Goal: Information Seeking & Learning: Compare options

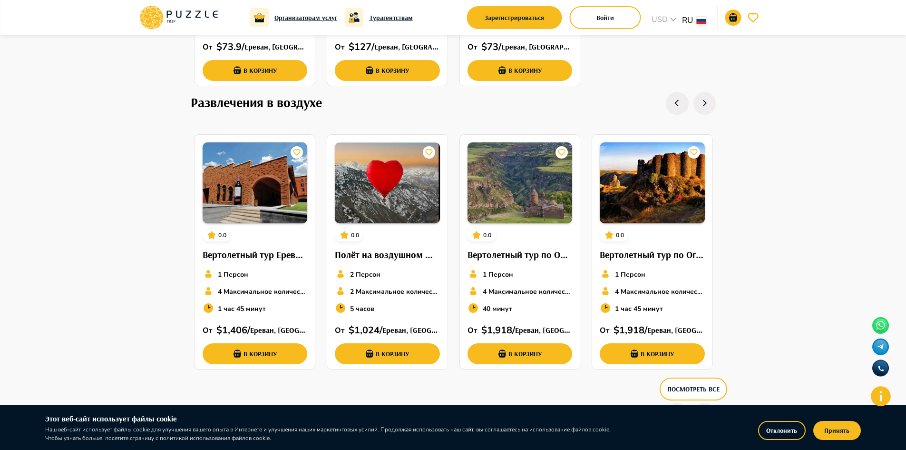
scroll to position [1761, 0]
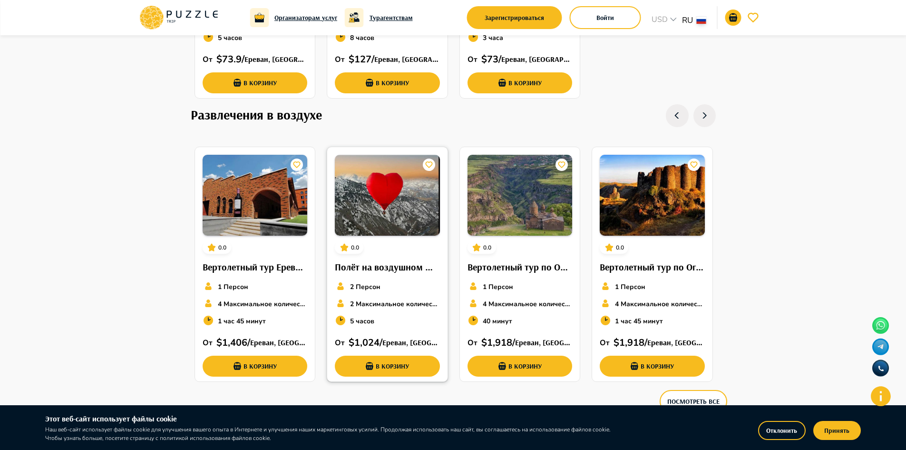
click at [383, 267] on h6 "Полёт на воздушном шаре в форме сердца" at bounding box center [387, 266] width 105 height 15
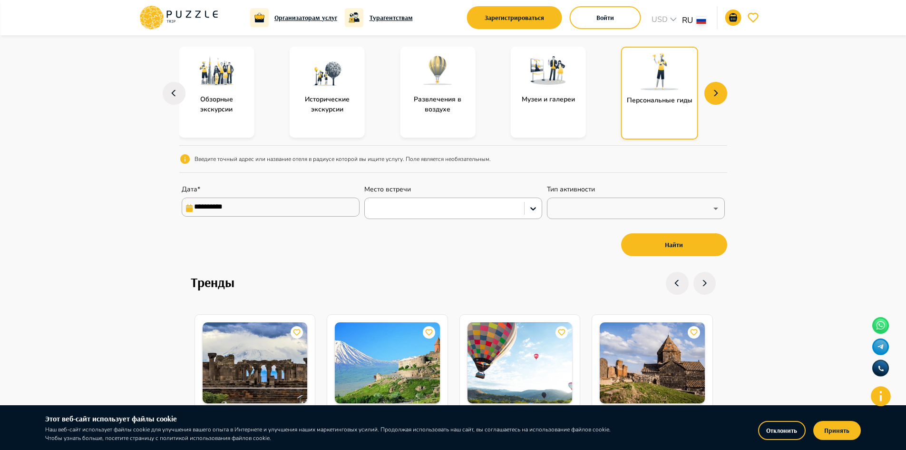
scroll to position [0, 0]
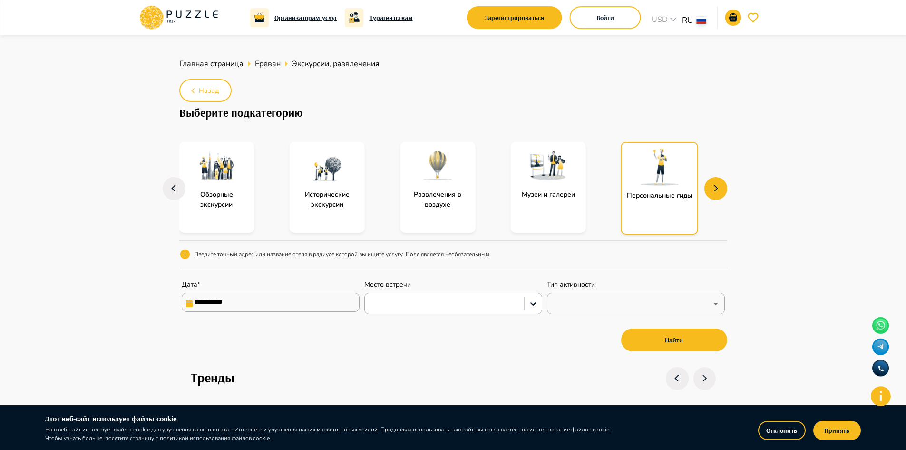
click at [227, 214] on div "Обзорные экскурсии" at bounding box center [216, 187] width 75 height 91
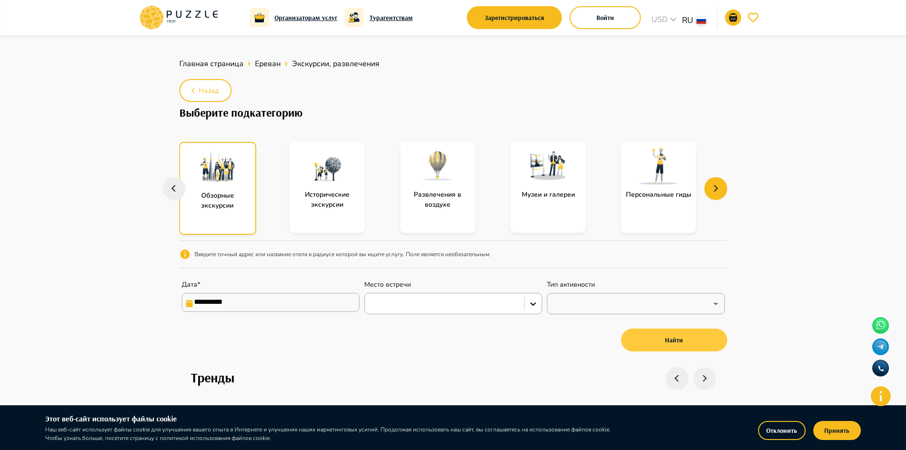
click at [648, 344] on button "Найти" at bounding box center [674, 339] width 106 height 23
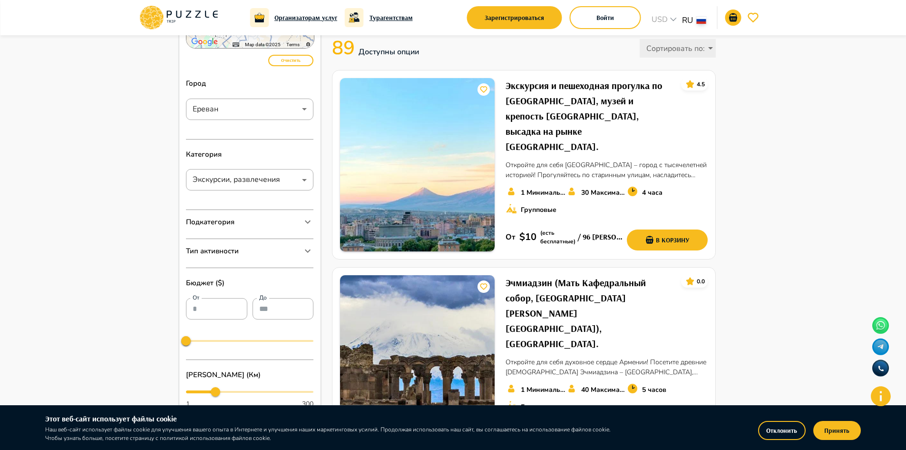
scroll to position [95, 0]
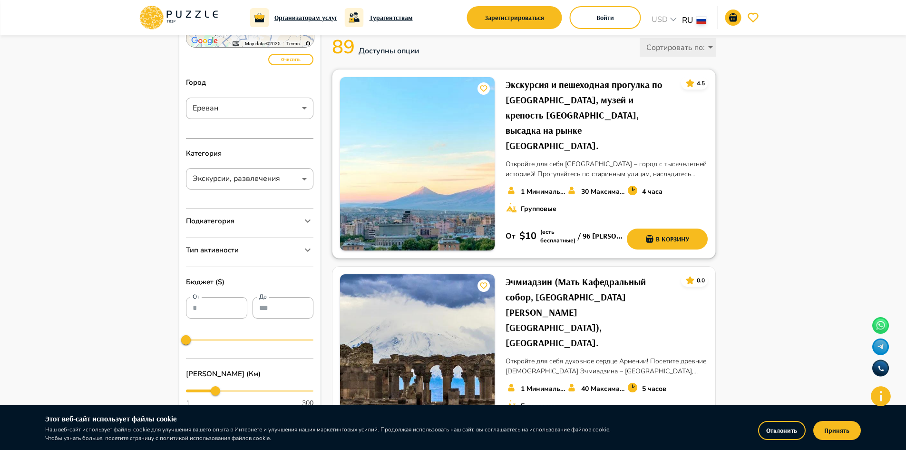
click at [591, 100] on h6 "Экскурсия и пешеходная прогулка по Еревану, музей и крепость Эребуни, высадка н…" at bounding box center [590, 115] width 168 height 76
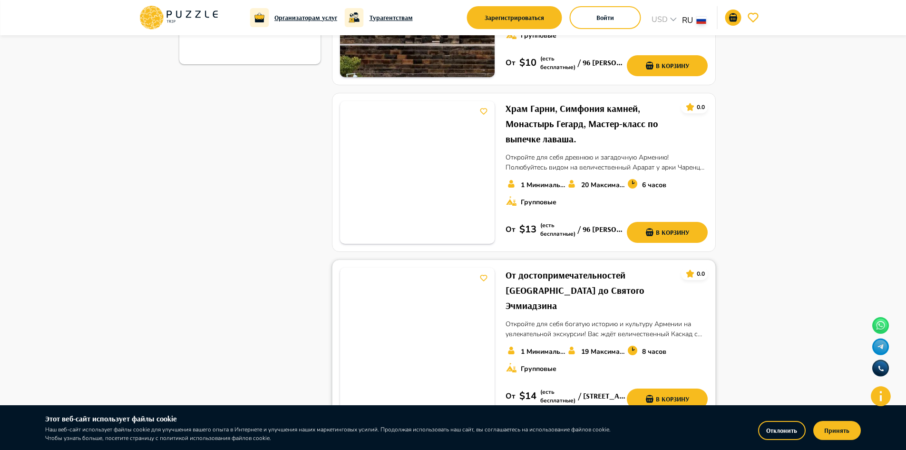
scroll to position [476, 0]
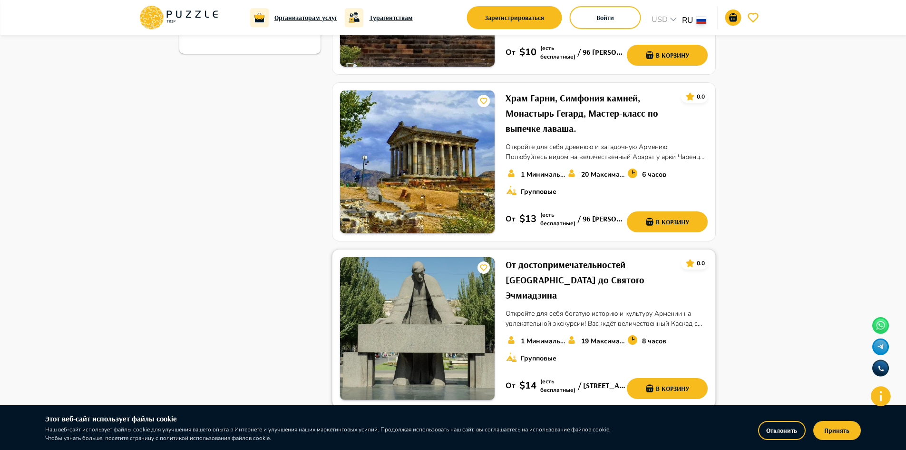
click at [576, 257] on h6 "От достопримечательностей Еревана до Святого Эчмиадзина" at bounding box center [590, 280] width 168 height 46
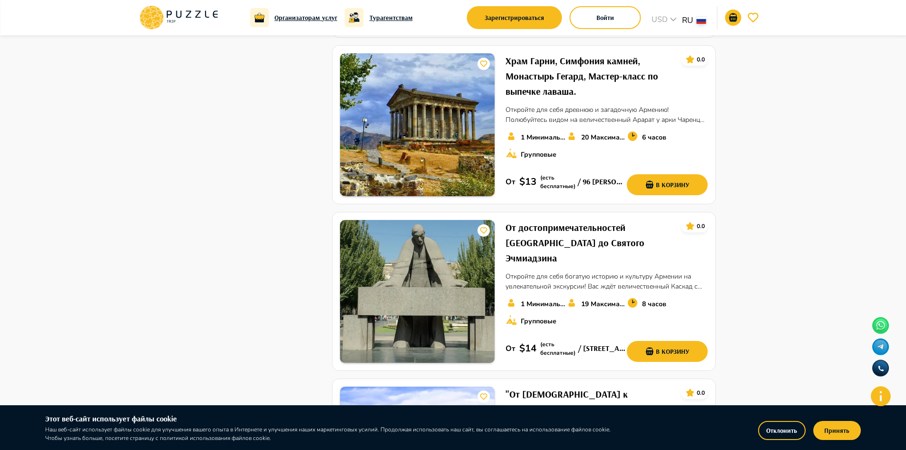
scroll to position [571, 0]
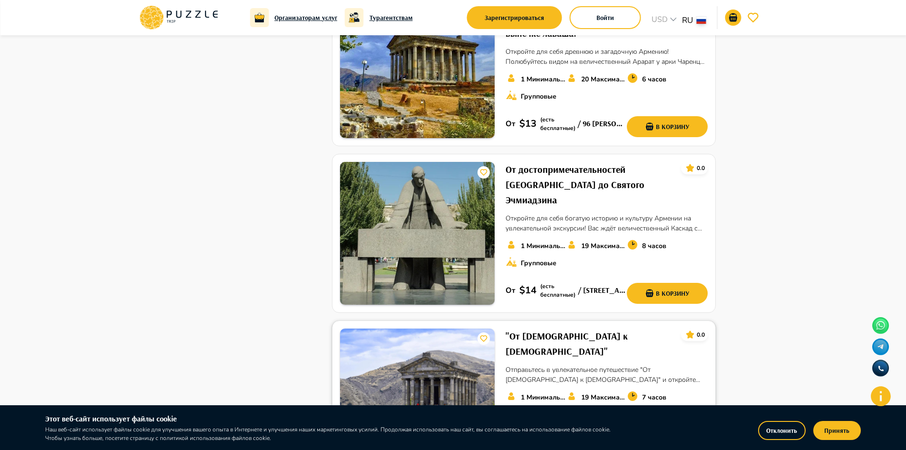
click at [570, 328] on h6 ""От [DEMOGRAPHIC_DATA] к [DEMOGRAPHIC_DATA]"" at bounding box center [590, 343] width 168 height 30
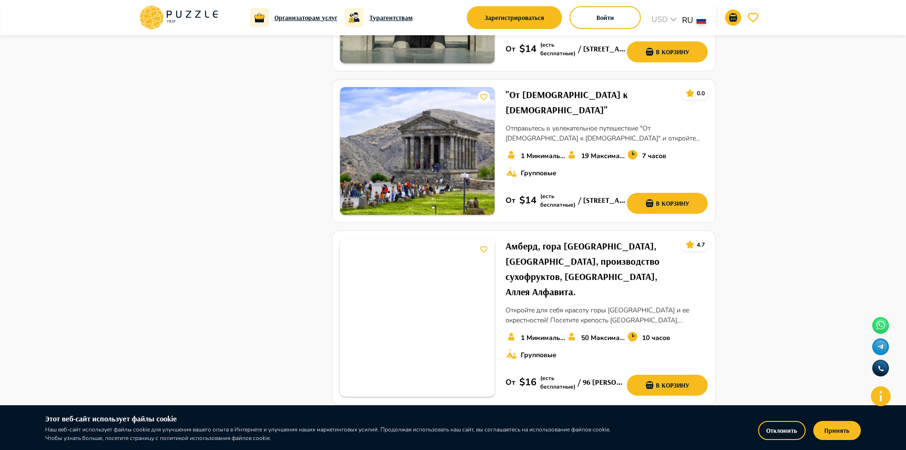
scroll to position [904, 0]
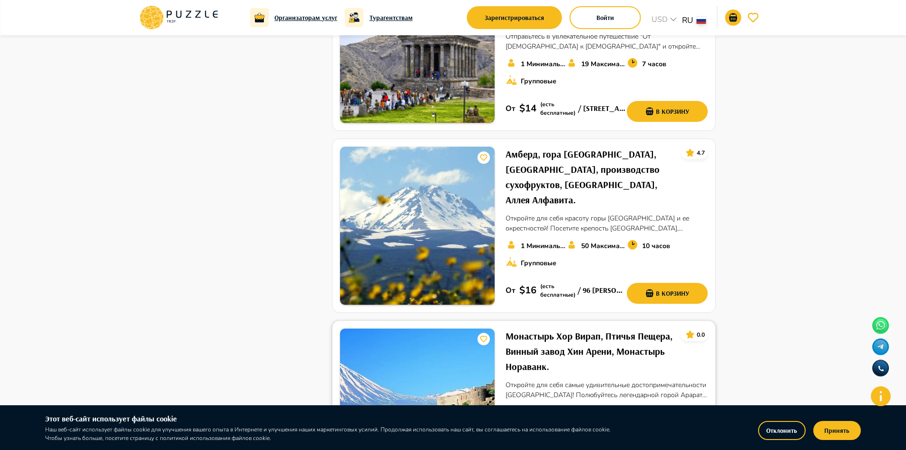
click at [575, 328] on h6 "Монастырь Хор Вирап, Птичья Пещера, Винный завод Хин Арени, Монастырь Нораванк." at bounding box center [590, 351] width 168 height 46
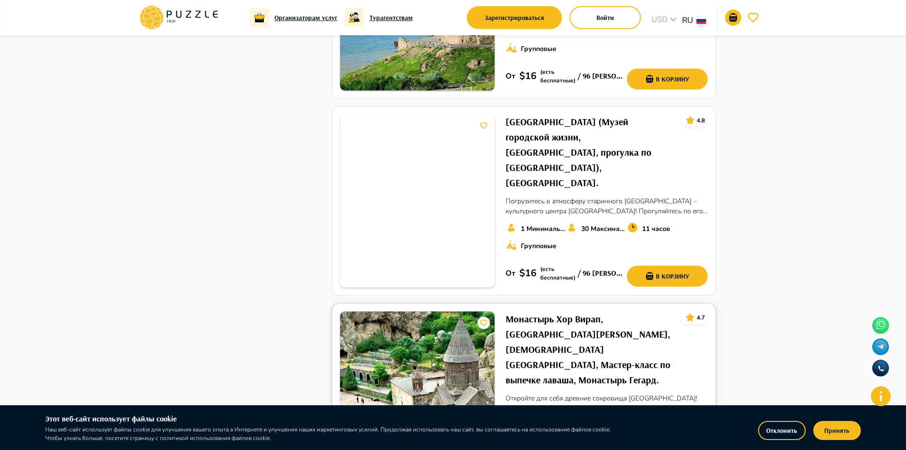
scroll to position [1475, 0]
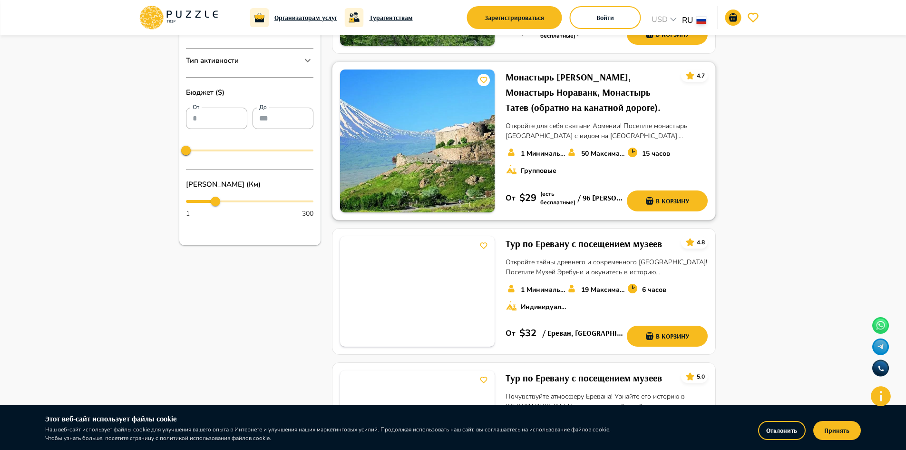
scroll to position [381, 0]
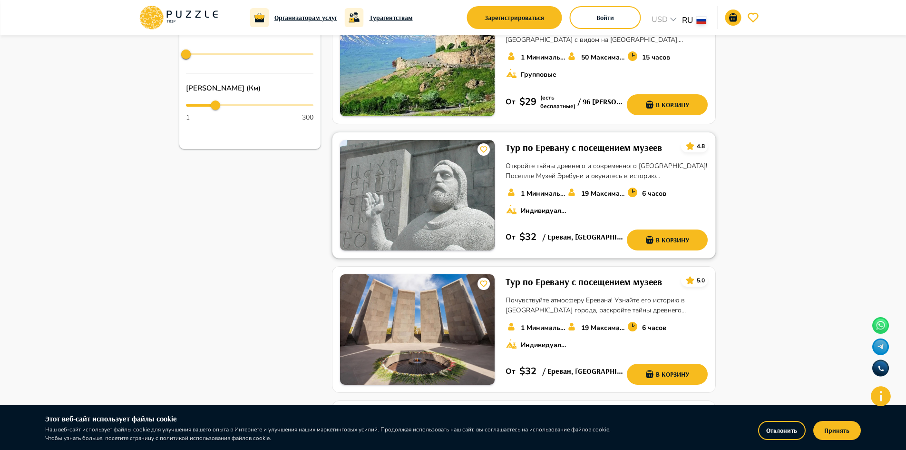
click at [583, 140] on h6 "Тур по Еревану с посещением музеев" at bounding box center [584, 147] width 157 height 15
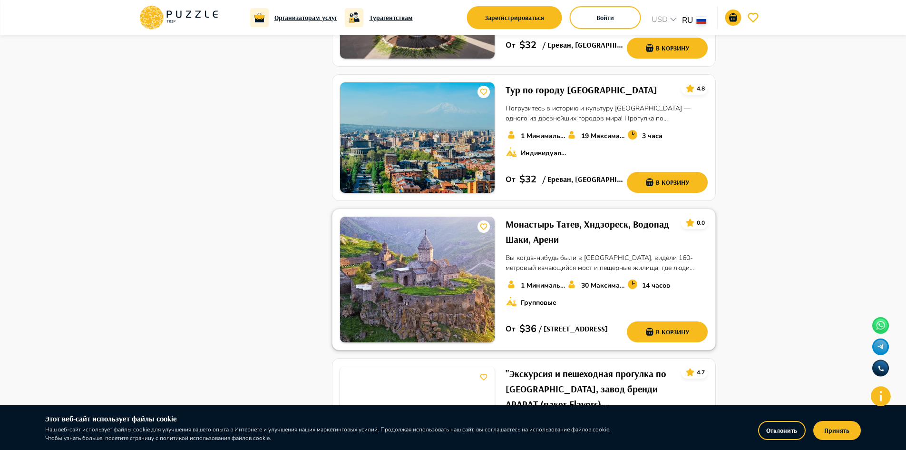
scroll to position [714, 0]
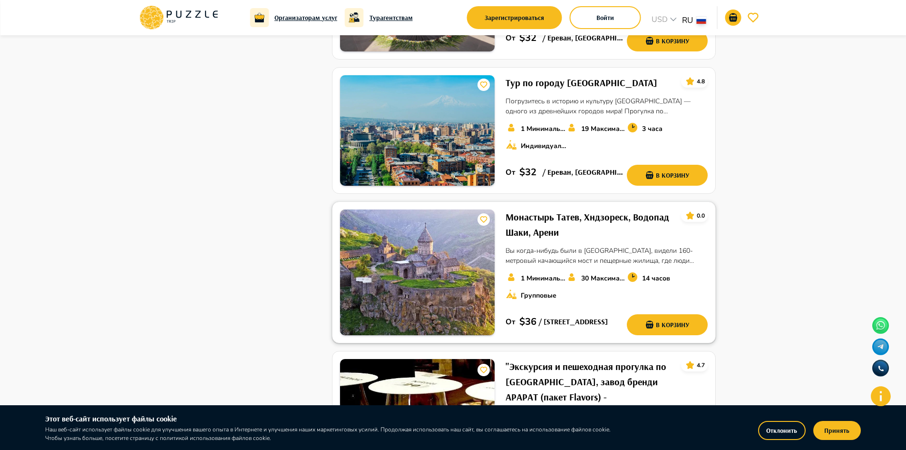
click at [581, 209] on h6 "Монастырь Татев, Хндзореск, Водопад Шаки, Арени" at bounding box center [590, 224] width 168 height 30
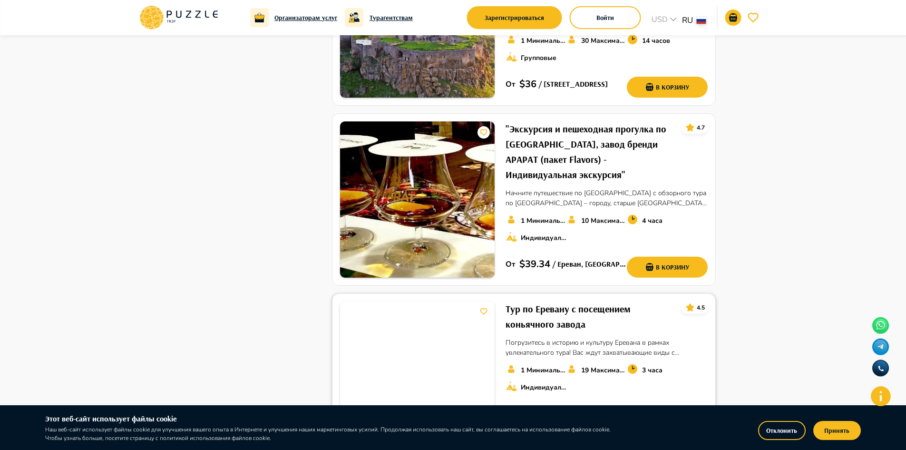
scroll to position [952, 0]
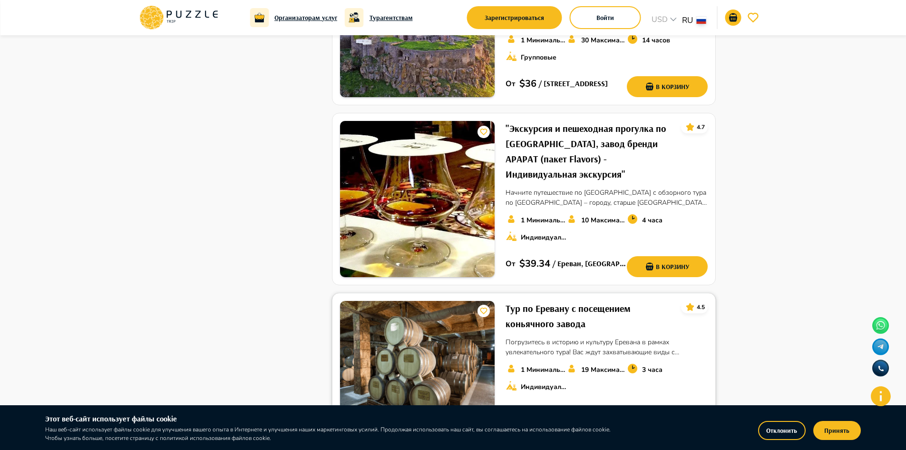
click at [563, 301] on h6 "Тур по Еревану с посещением коньячного завода" at bounding box center [590, 316] width 168 height 30
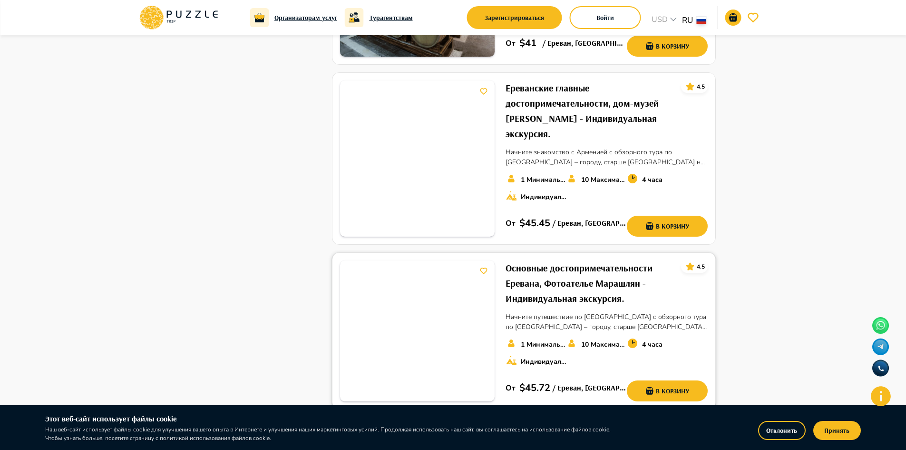
scroll to position [1380, 0]
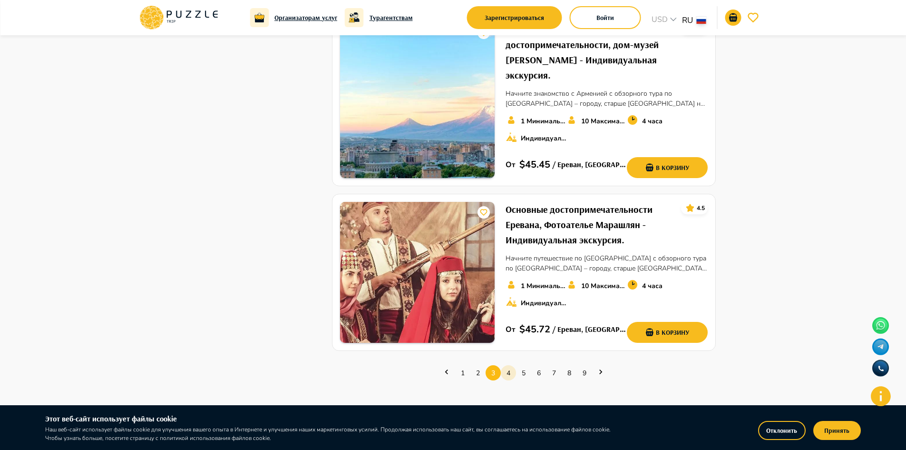
click at [511, 365] on link "4" at bounding box center [508, 372] width 15 height 15
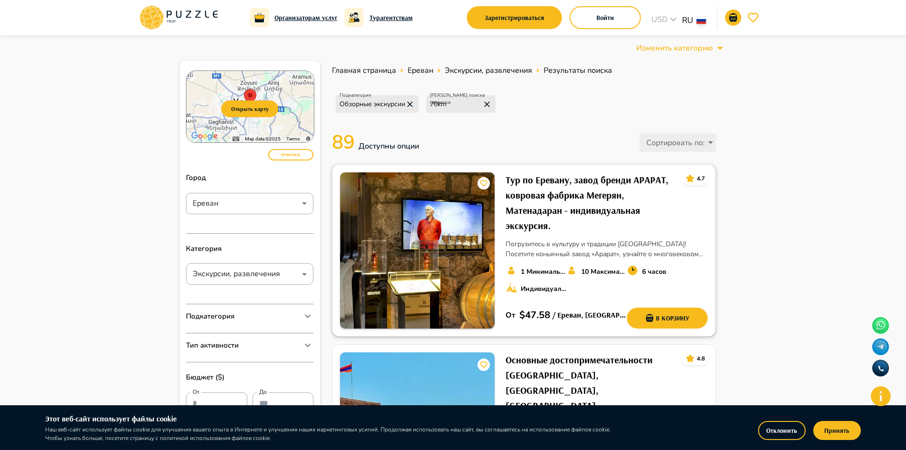
click at [589, 206] on h6 "Тур по Еревану, завод бренди АРАРАТ, ковровая фабрика Мегерян, Матенадаран - ин…" at bounding box center [590, 202] width 168 height 61
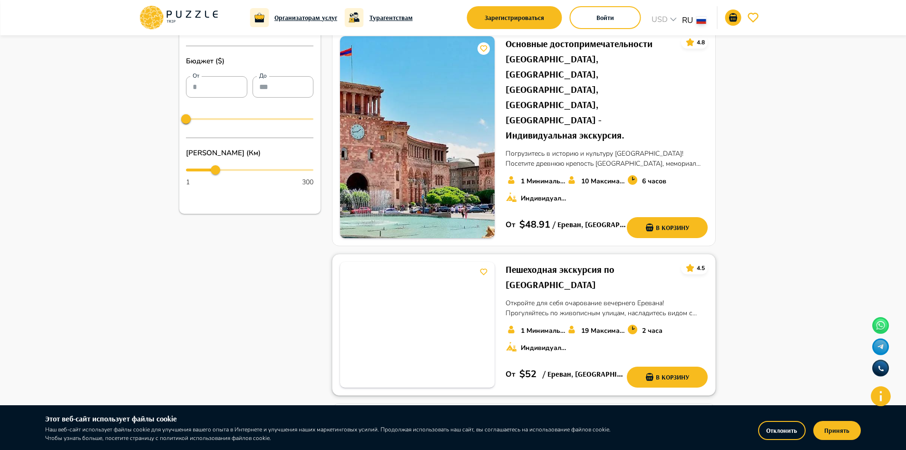
scroll to position [333, 0]
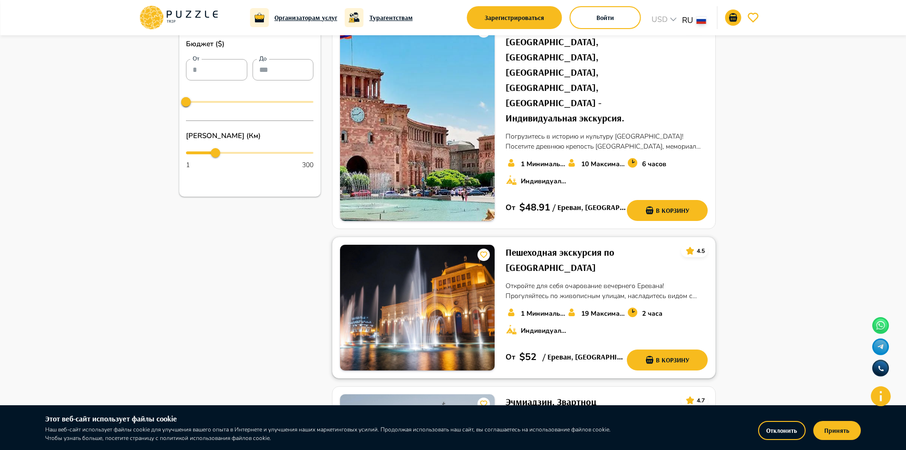
click at [567, 245] on h6 "Пешеходная экскурсия по Еревану" at bounding box center [590, 260] width 168 height 30
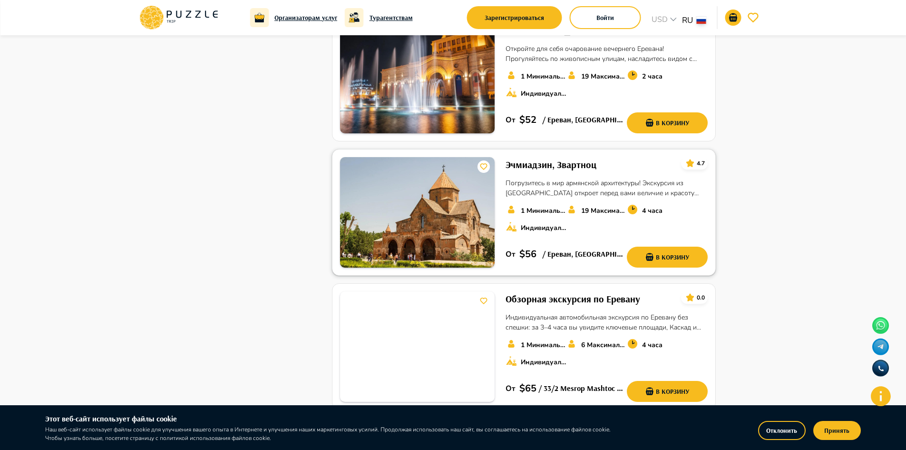
scroll to position [571, 0]
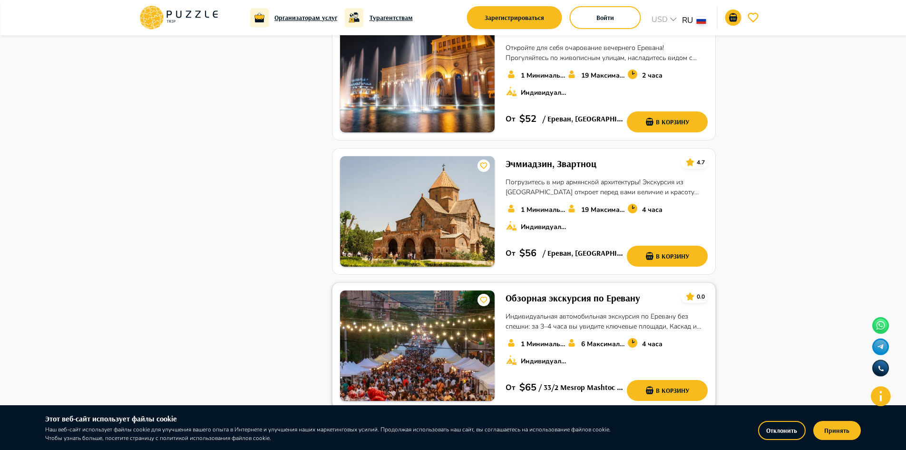
click at [565, 290] on h6 "Обзорная экскурсия по Еревану" at bounding box center [573, 297] width 135 height 15
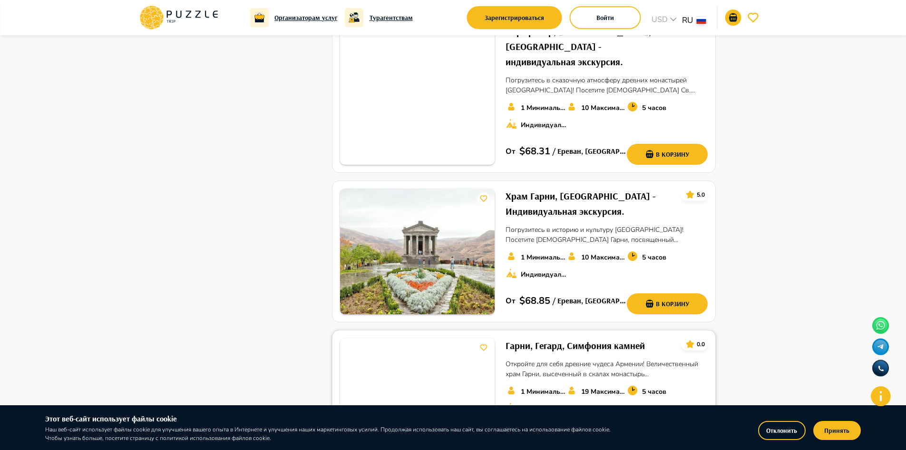
scroll to position [1332, 0]
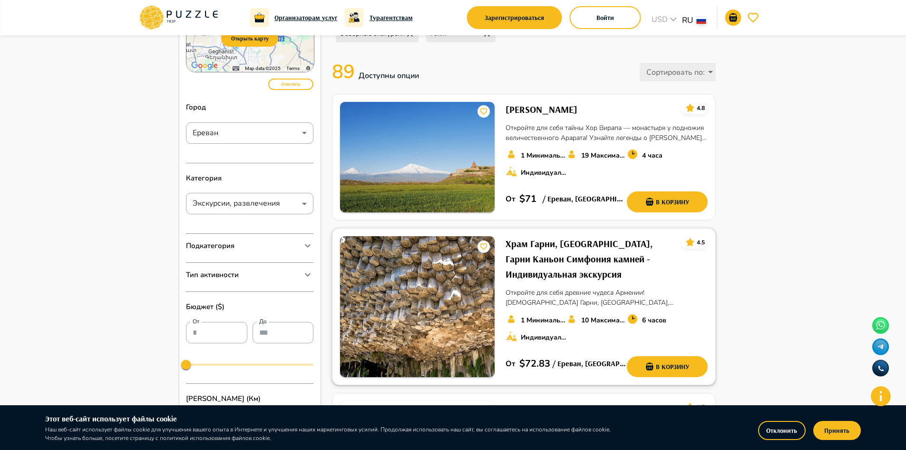
scroll to position [143, 0]
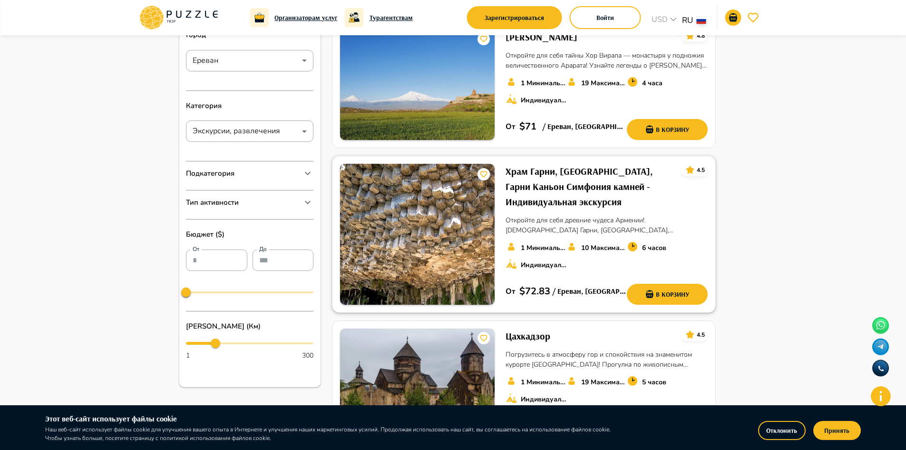
click at [578, 193] on h6 "Храм Гарни, [GEOGRAPHIC_DATA], Гарни Каньон Симфония камней - Индивидуальная эк…" at bounding box center [590, 187] width 168 height 46
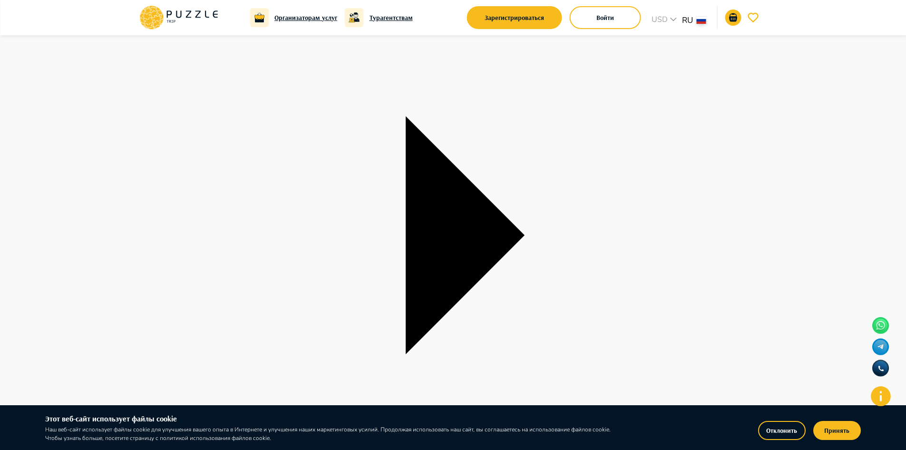
scroll to position [48, 0]
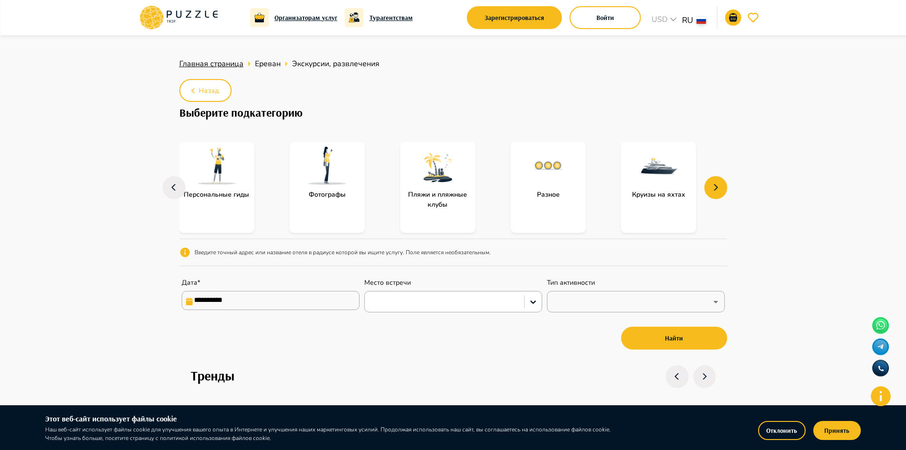
click at [221, 62] on span "Главная страница" at bounding box center [211, 64] width 64 height 10
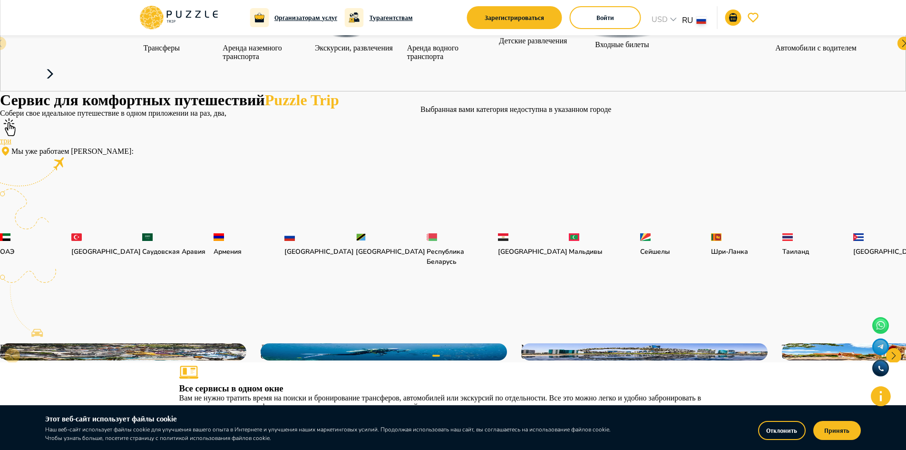
scroll to position [190, 0]
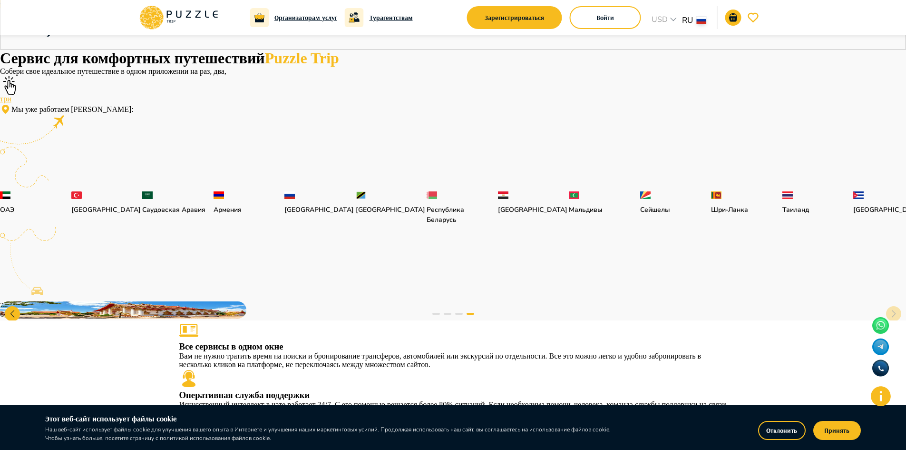
click at [898, 8] on div at bounding box center [904, 1] width 13 height 13
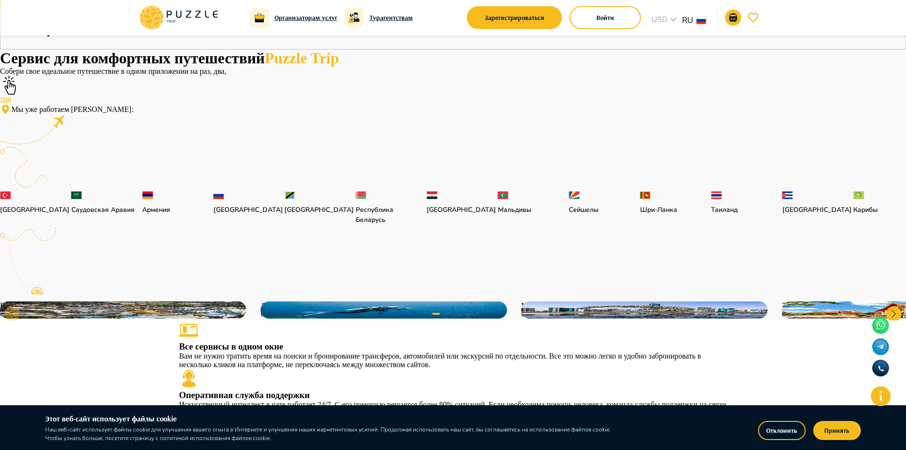
click at [898, 8] on div at bounding box center [904, 1] width 13 height 13
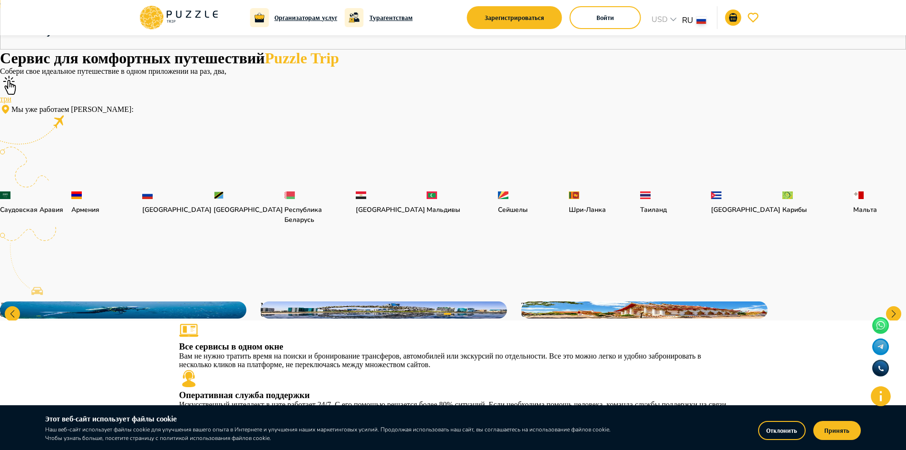
click at [898, 8] on div at bounding box center [904, 1] width 13 height 13
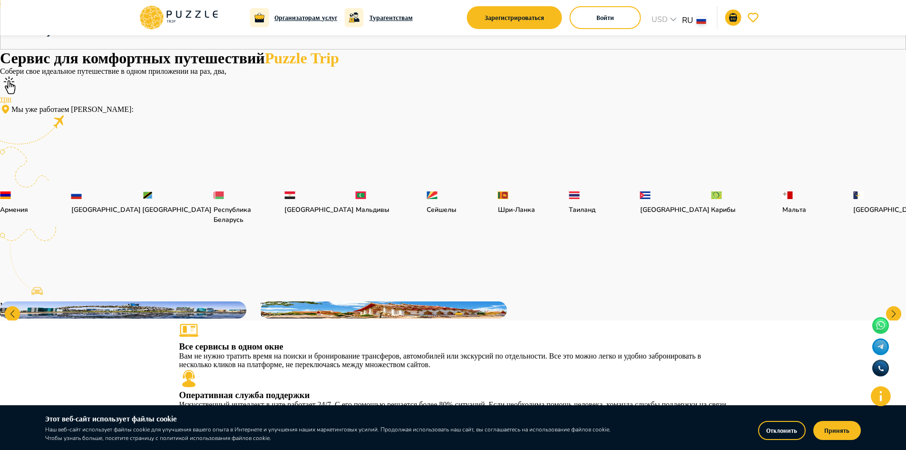
click at [898, 8] on div at bounding box center [904, 1] width 13 height 13
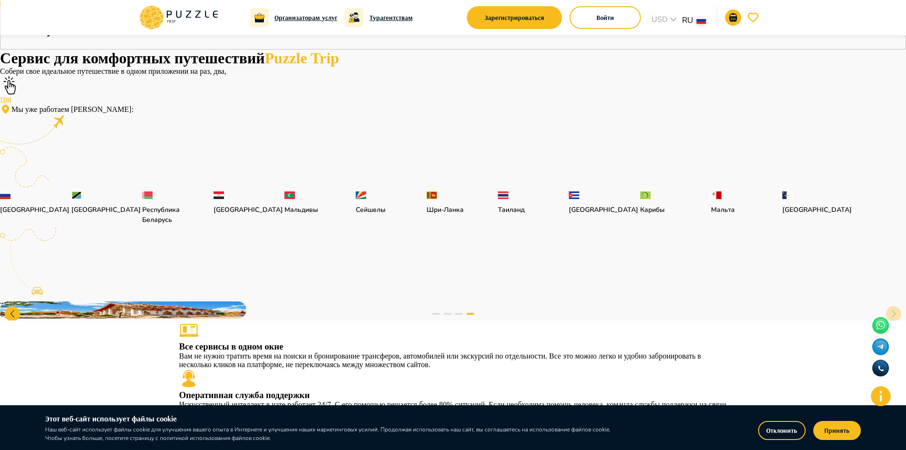
click at [898, 8] on div at bounding box center [904, 1] width 13 height 13
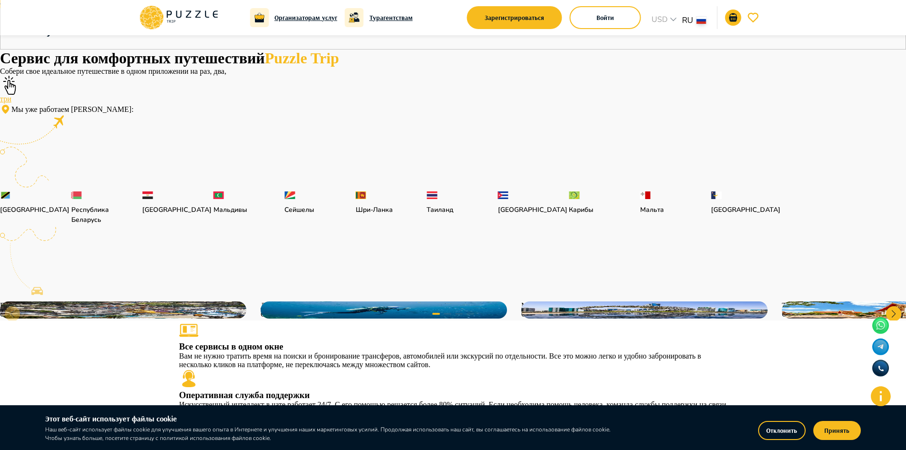
click at [898, 8] on div at bounding box center [904, 1] width 13 height 13
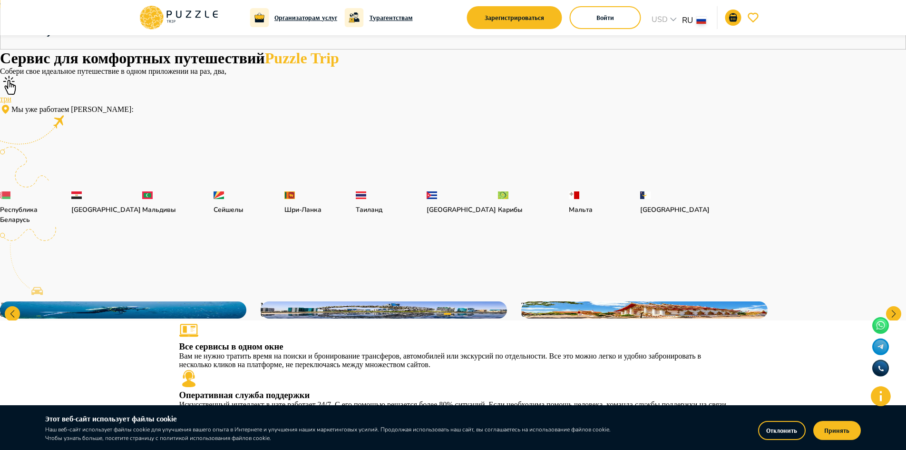
click at [898, 8] on div at bounding box center [904, 1] width 13 height 13
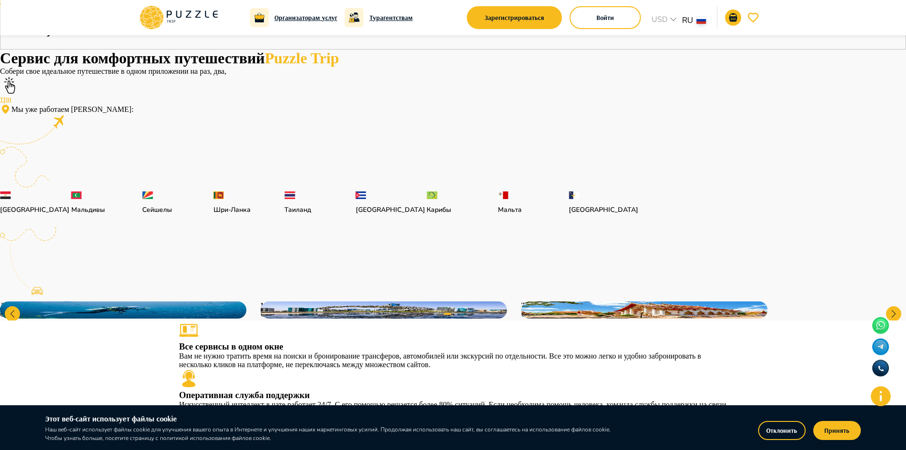
click at [898, 8] on div at bounding box center [904, 1] width 13 height 13
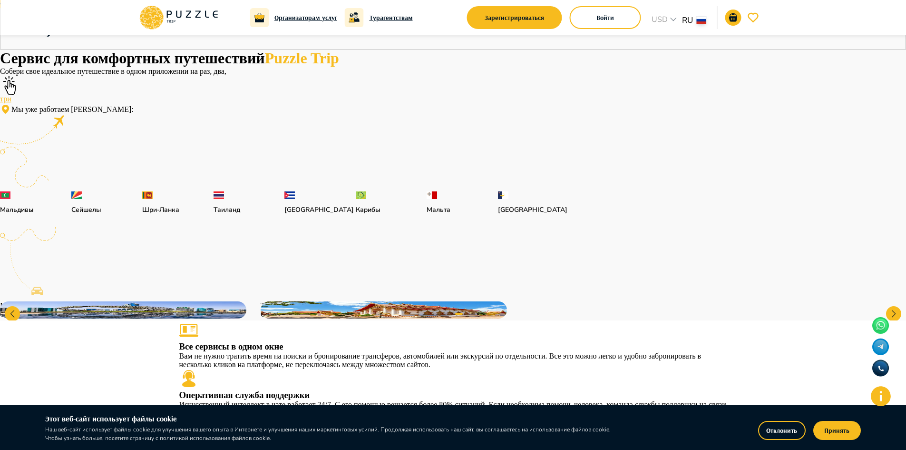
click at [898, 8] on div at bounding box center [904, 1] width 13 height 13
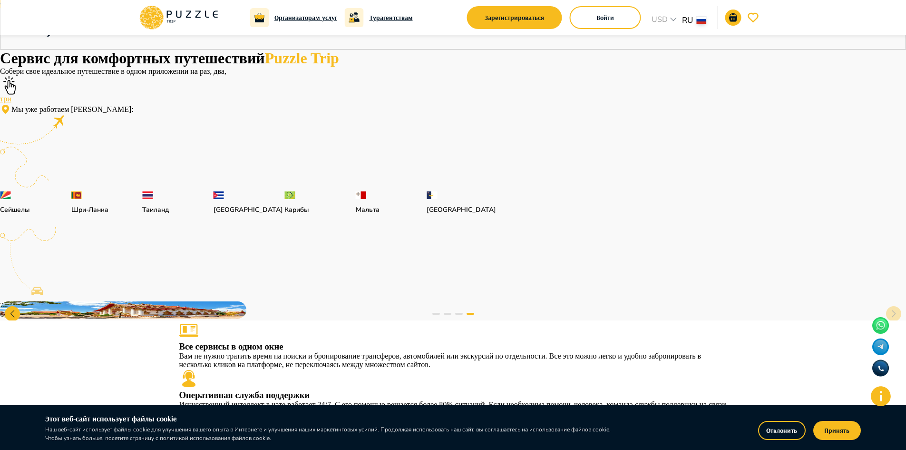
click at [898, 8] on div at bounding box center [904, 1] width 13 height 13
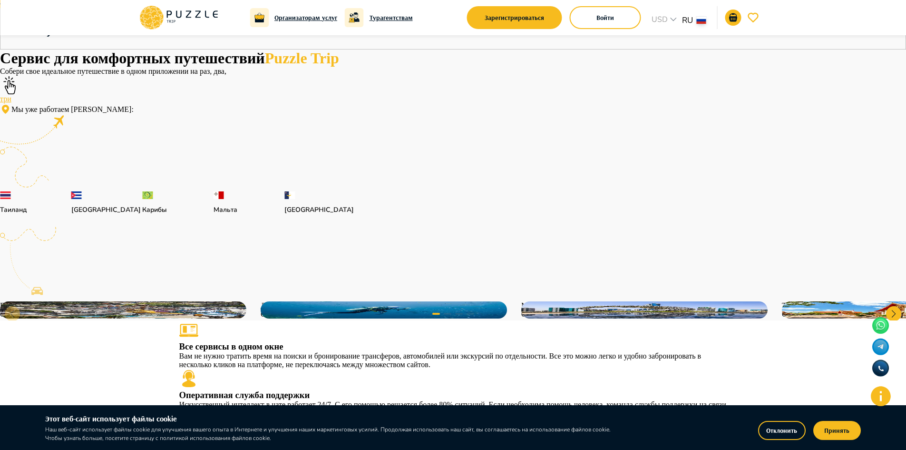
click at [898, 8] on div at bounding box center [904, 1] width 13 height 13
click at [283, 215] on div "[GEOGRAPHIC_DATA]" at bounding box center [248, 202] width 69 height 23
